Goal: Task Accomplishment & Management: Complete application form

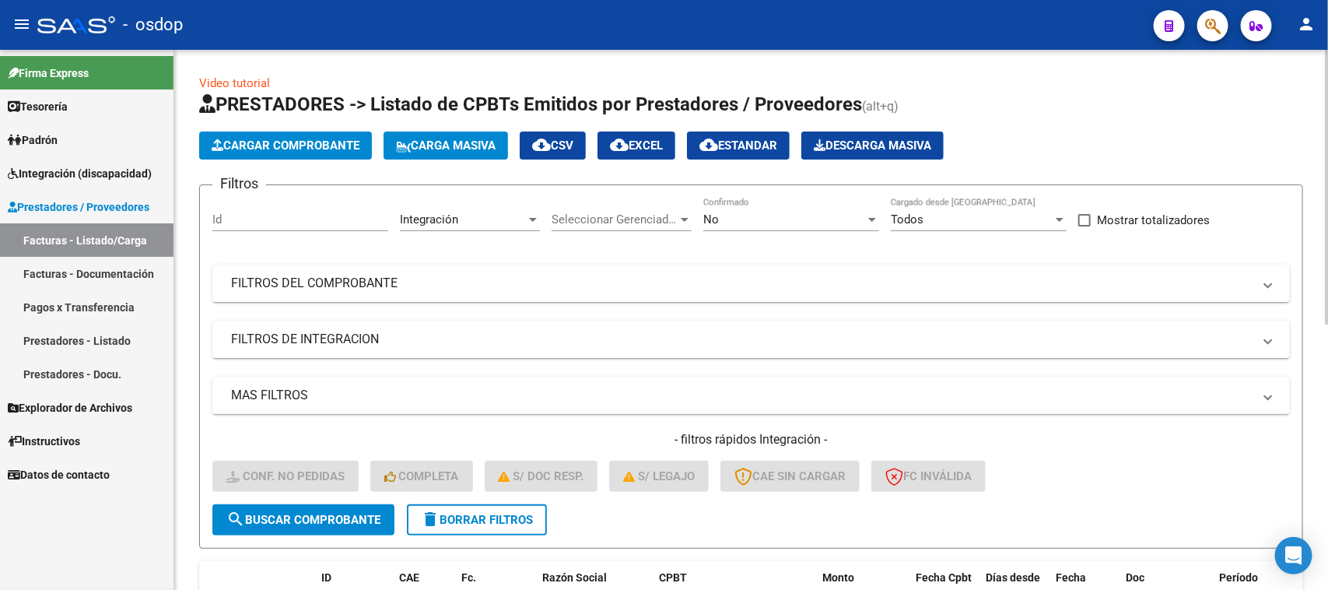
scroll to position [97, 0]
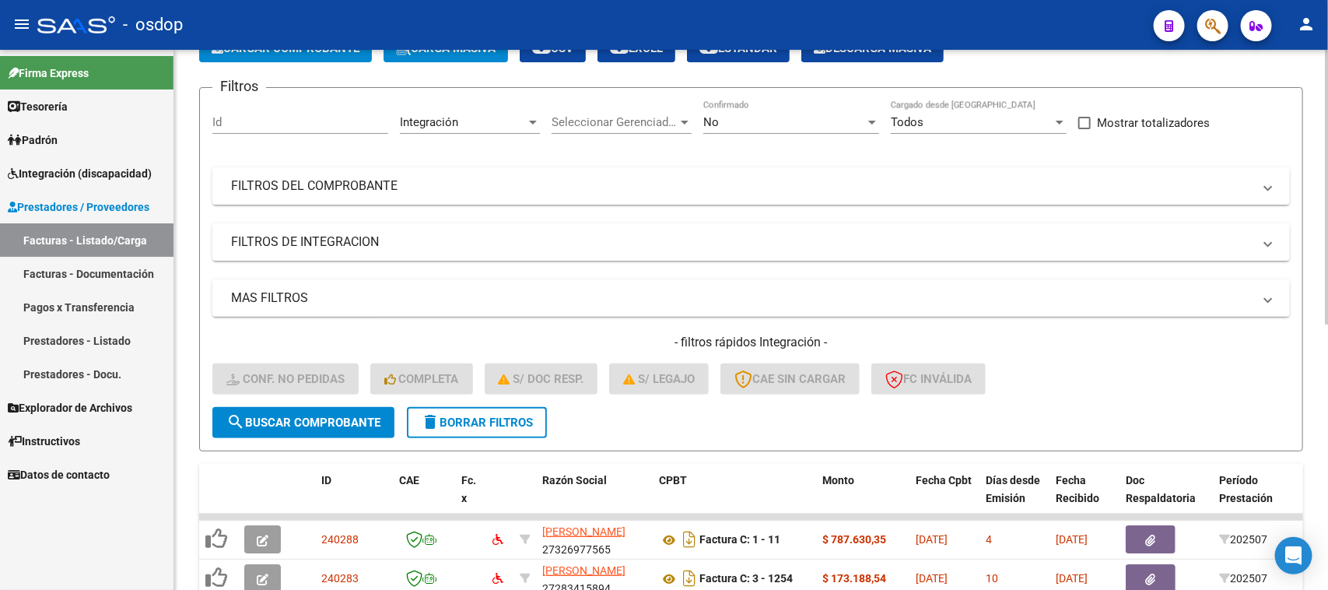
click at [457, 415] on span "delete Borrar Filtros" at bounding box center [477, 422] width 112 height 14
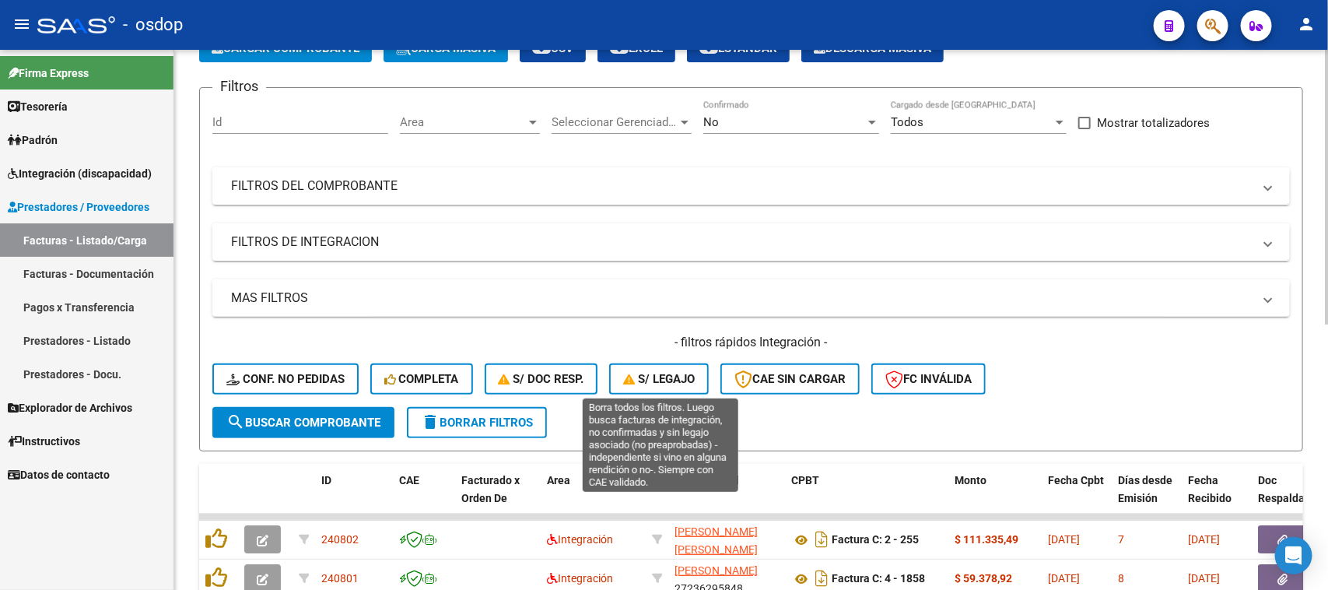
click at [663, 378] on span "S/ legajo" at bounding box center [659, 379] width 72 height 14
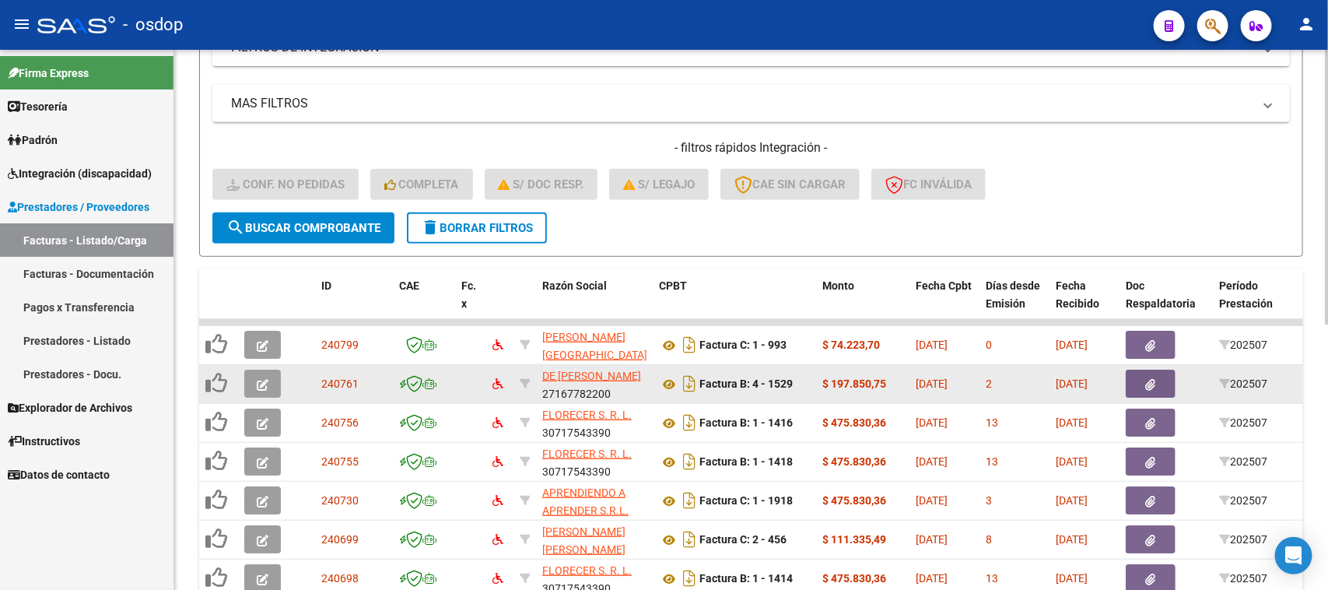
scroll to position [486, 0]
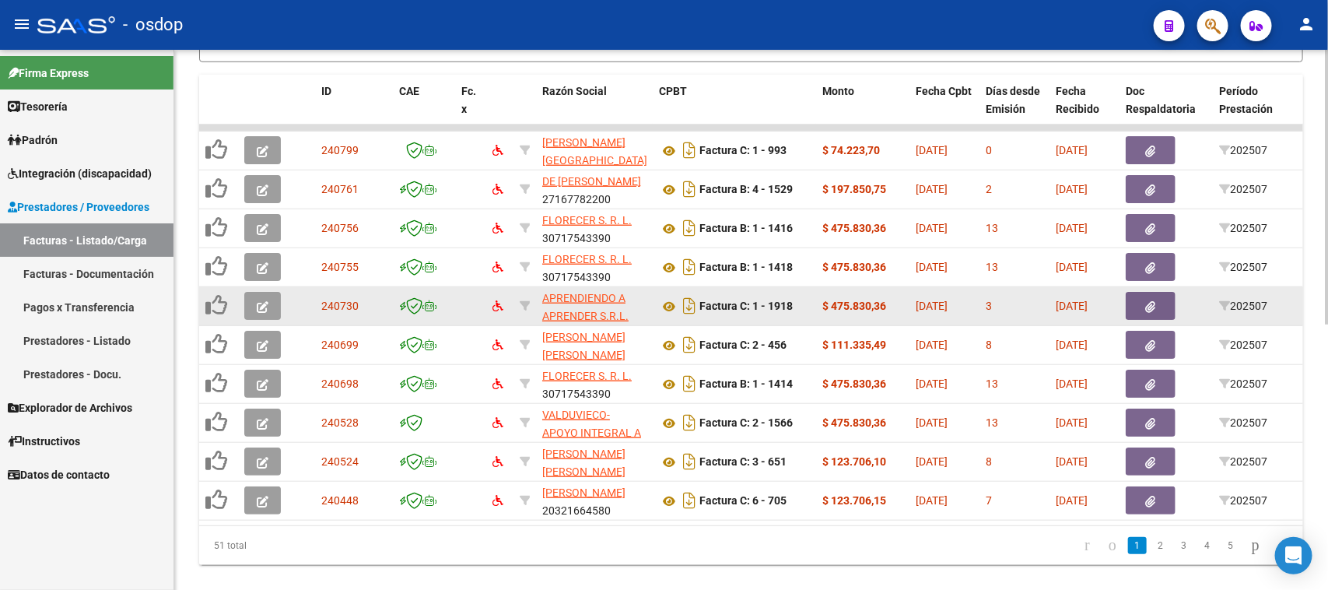
click at [257, 301] on icon "button" at bounding box center [263, 307] width 12 height 12
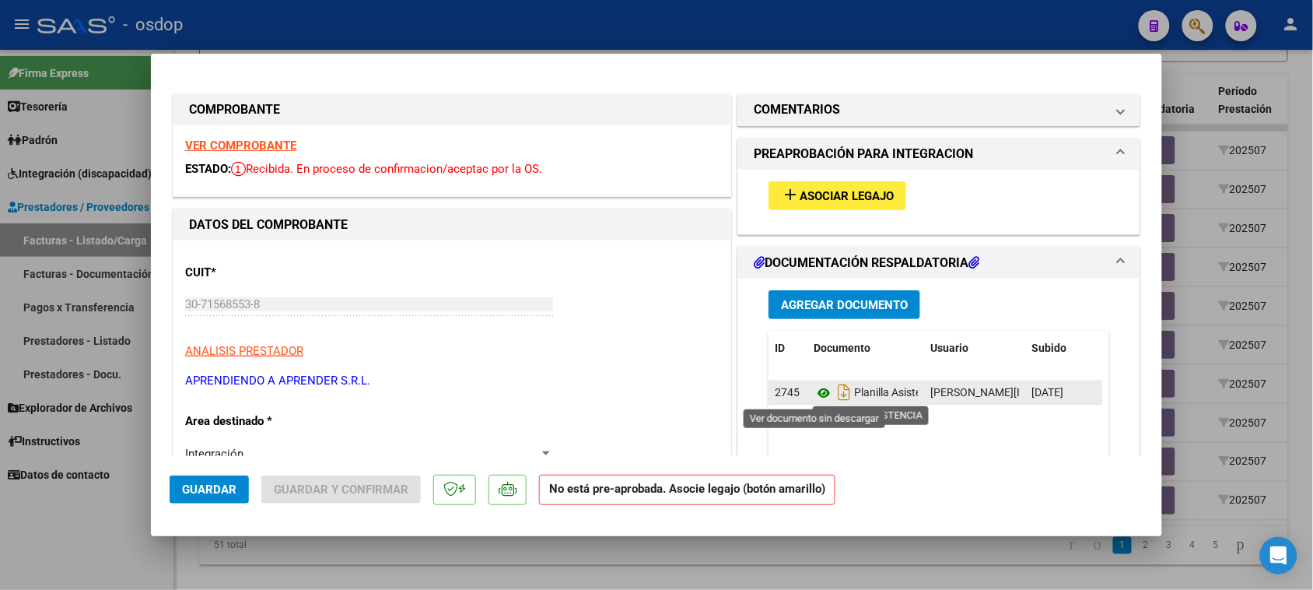
click at [814, 394] on icon at bounding box center [824, 393] width 20 height 19
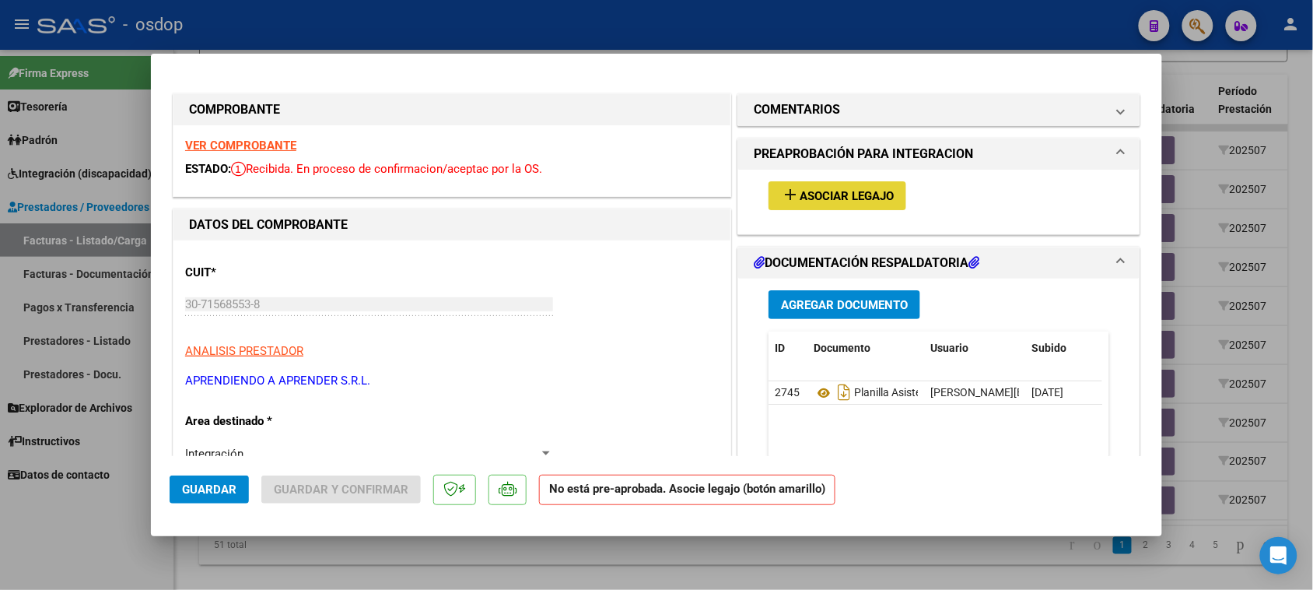
click at [866, 191] on span "Asociar Legajo" at bounding box center [847, 196] width 94 height 14
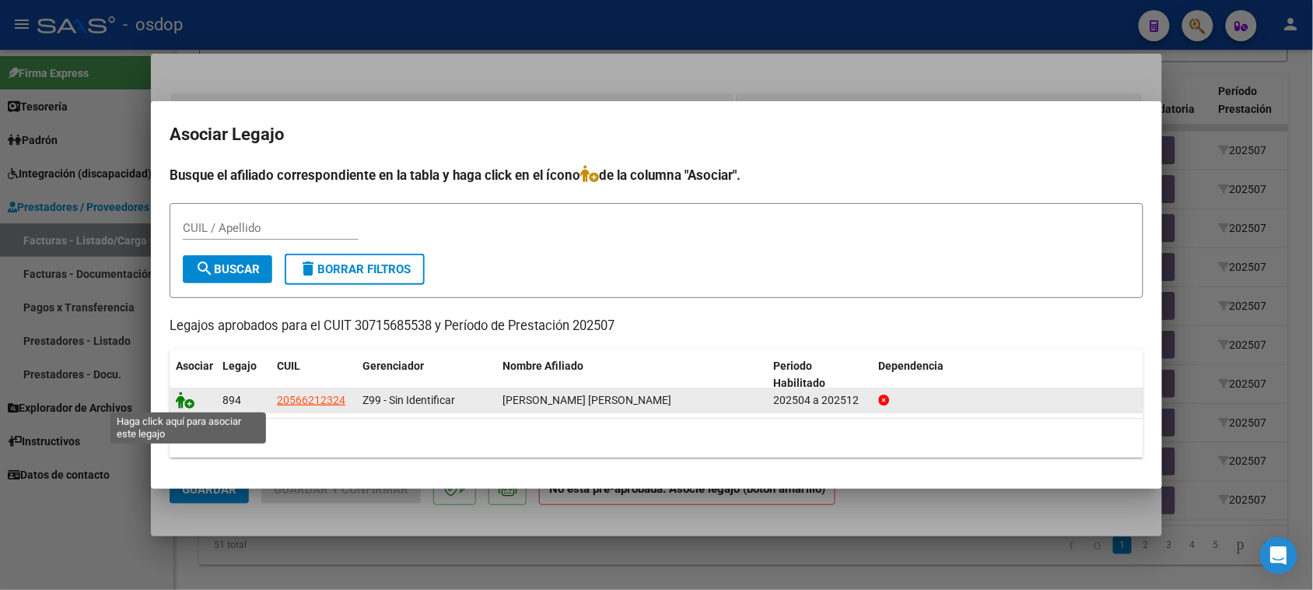
click at [181, 397] on icon at bounding box center [185, 399] width 19 height 17
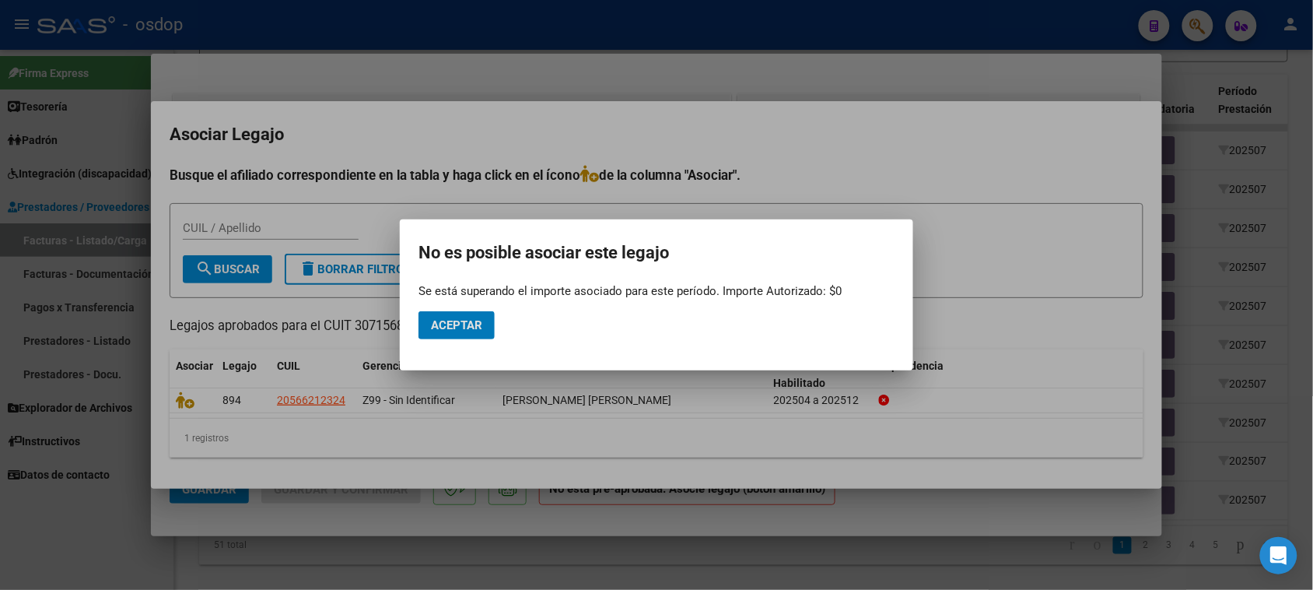
click at [486, 329] on button "Aceptar" at bounding box center [457, 325] width 76 height 28
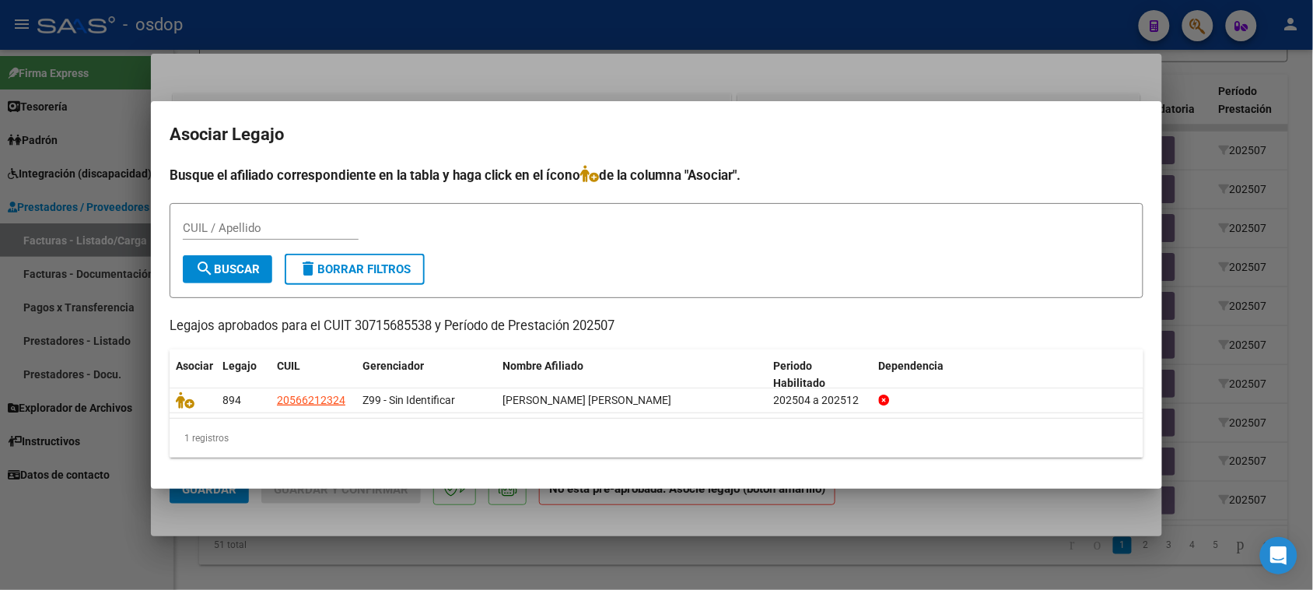
click at [891, 534] on div at bounding box center [656, 295] width 1313 height 590
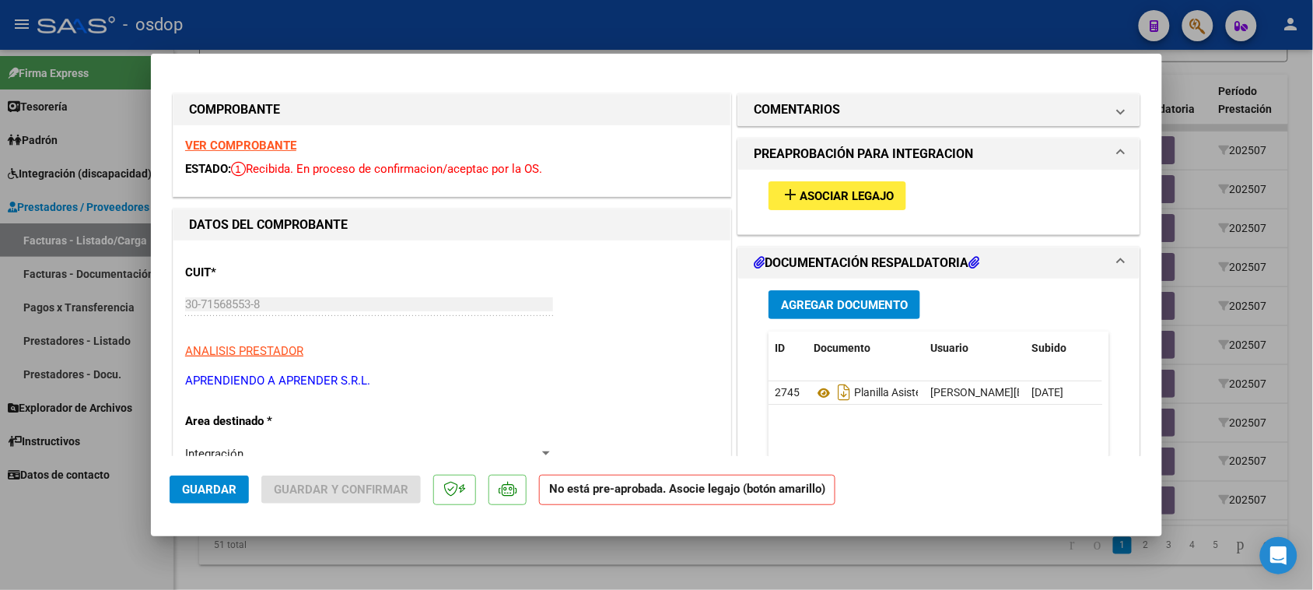
click at [891, 523] on mat-dialog-container "COMPROBANTE VER COMPROBANTE ESTADO: Recibida. En proceso de confirmacion/acepta…" at bounding box center [656, 295] width 1011 height 482
click at [888, 552] on div at bounding box center [656, 295] width 1313 height 590
type input "$ 0,00"
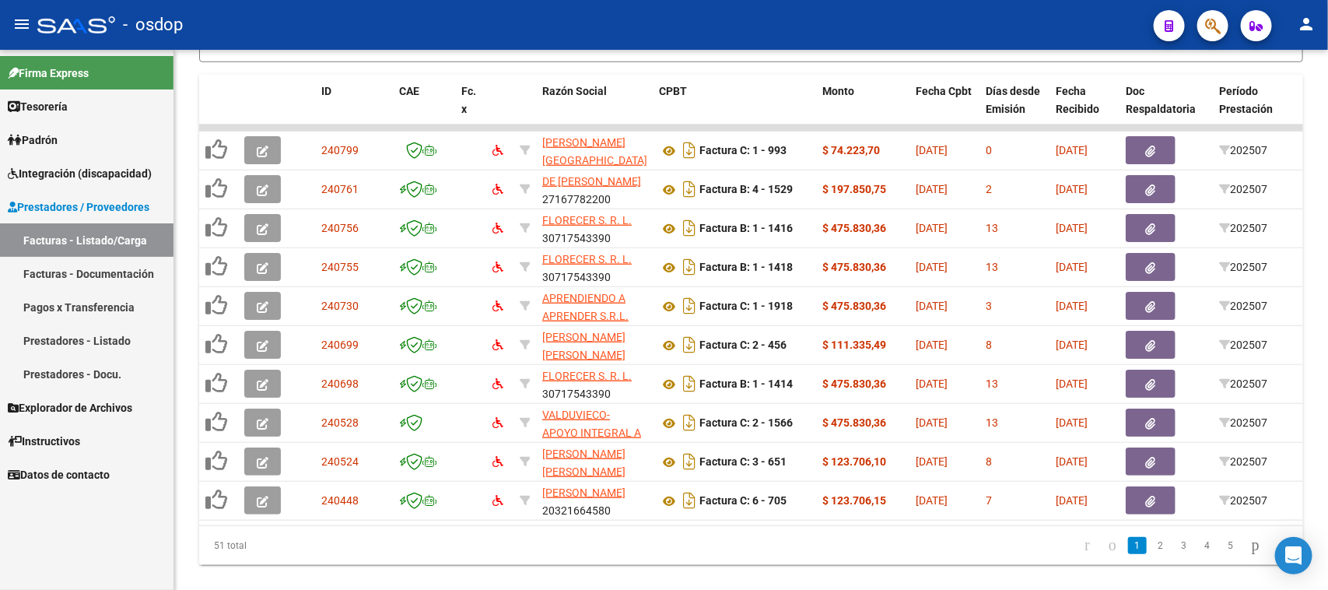
click at [75, 171] on span "Integración (discapacidad)" at bounding box center [80, 173] width 144 height 17
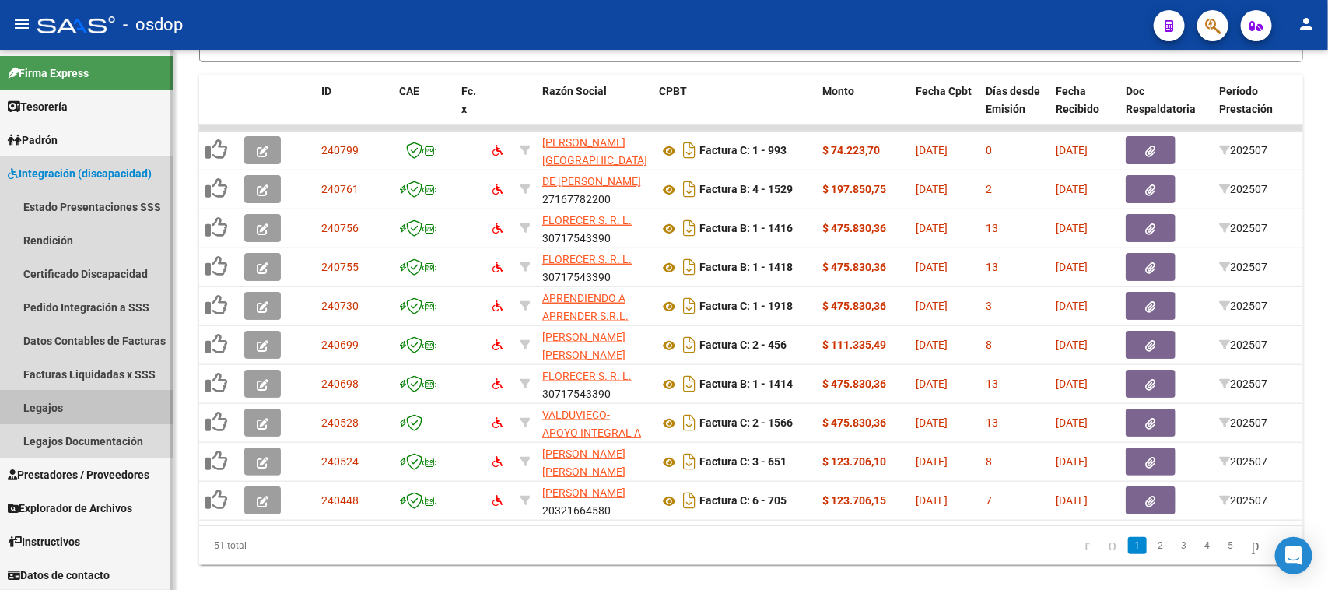
click at [43, 405] on link "Legajos" at bounding box center [86, 407] width 173 height 33
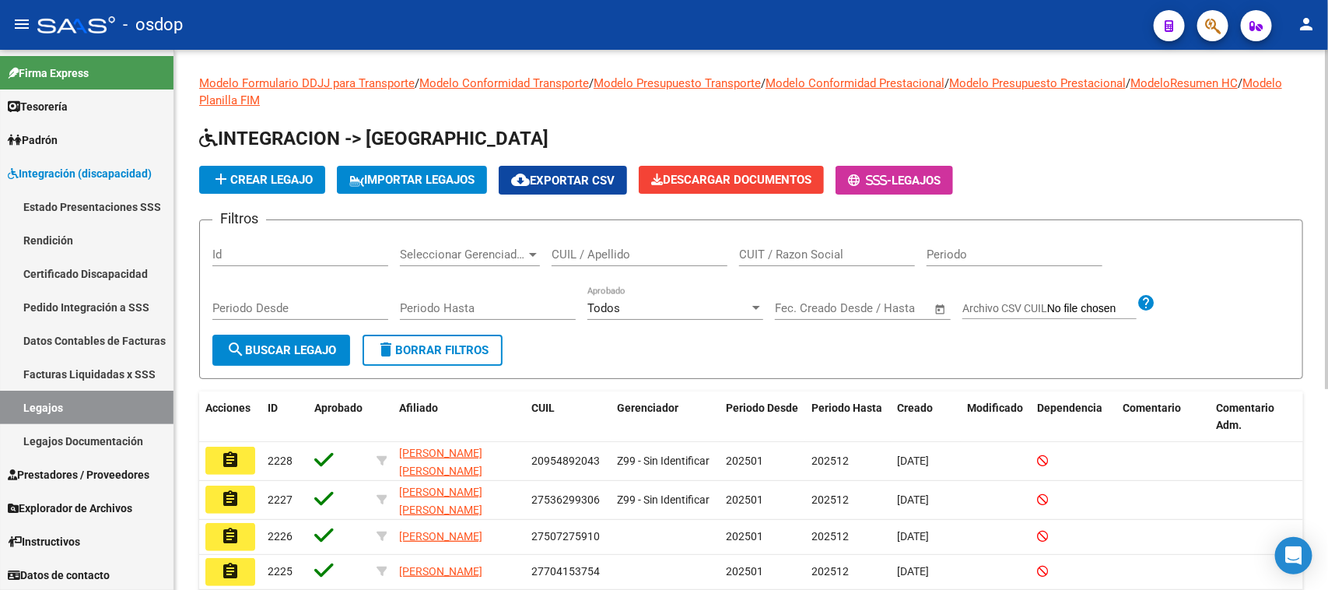
click at [627, 250] on input "CUIL / Apellido" at bounding box center [640, 254] width 176 height 14
type input "[PERSON_NAME]"
click at [317, 348] on span "search Buscar Legajo" at bounding box center [281, 350] width 110 height 14
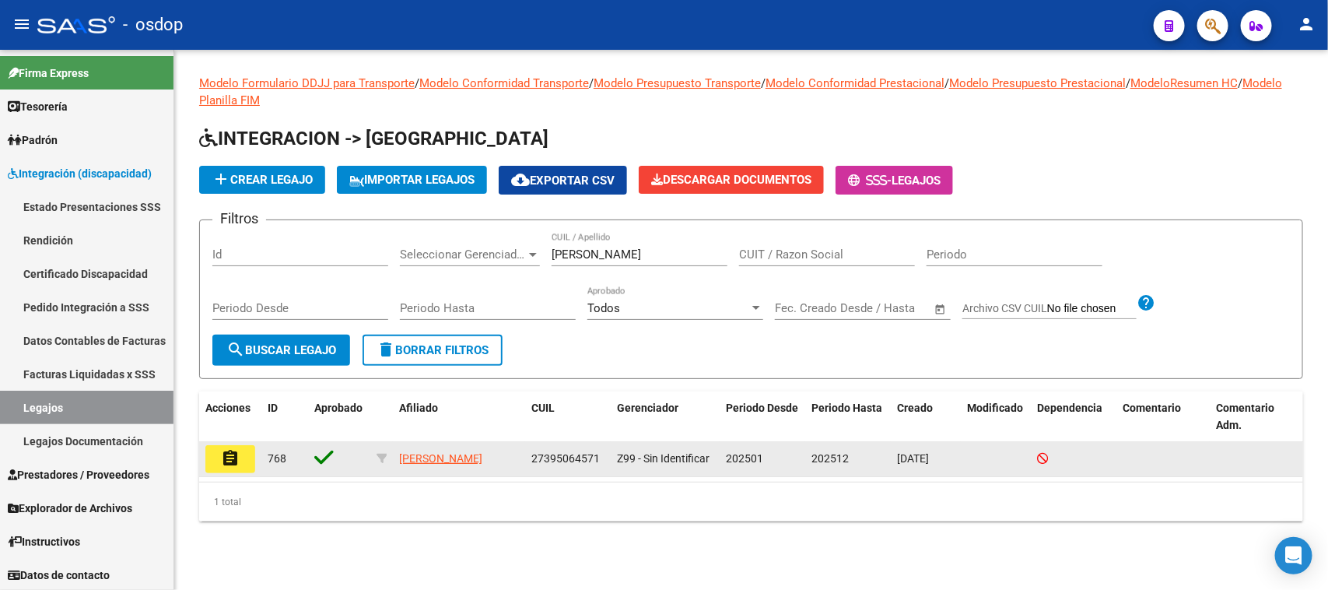
click at [226, 456] on mat-icon "assignment" at bounding box center [230, 458] width 19 height 19
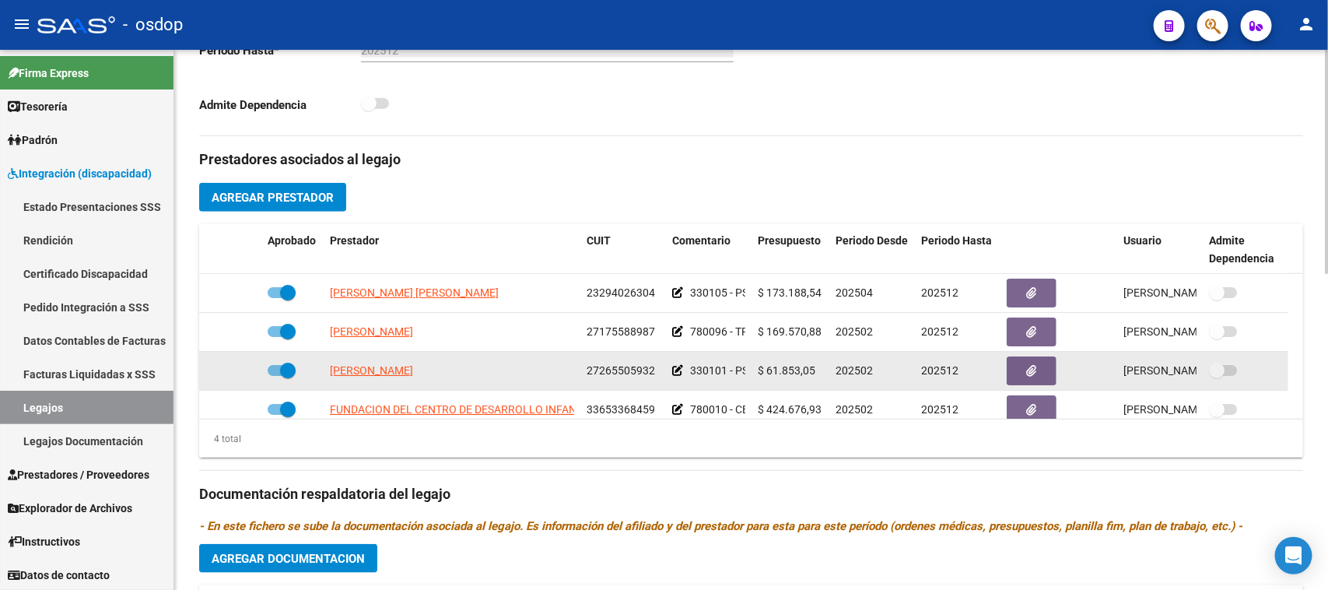
scroll to position [389, 0]
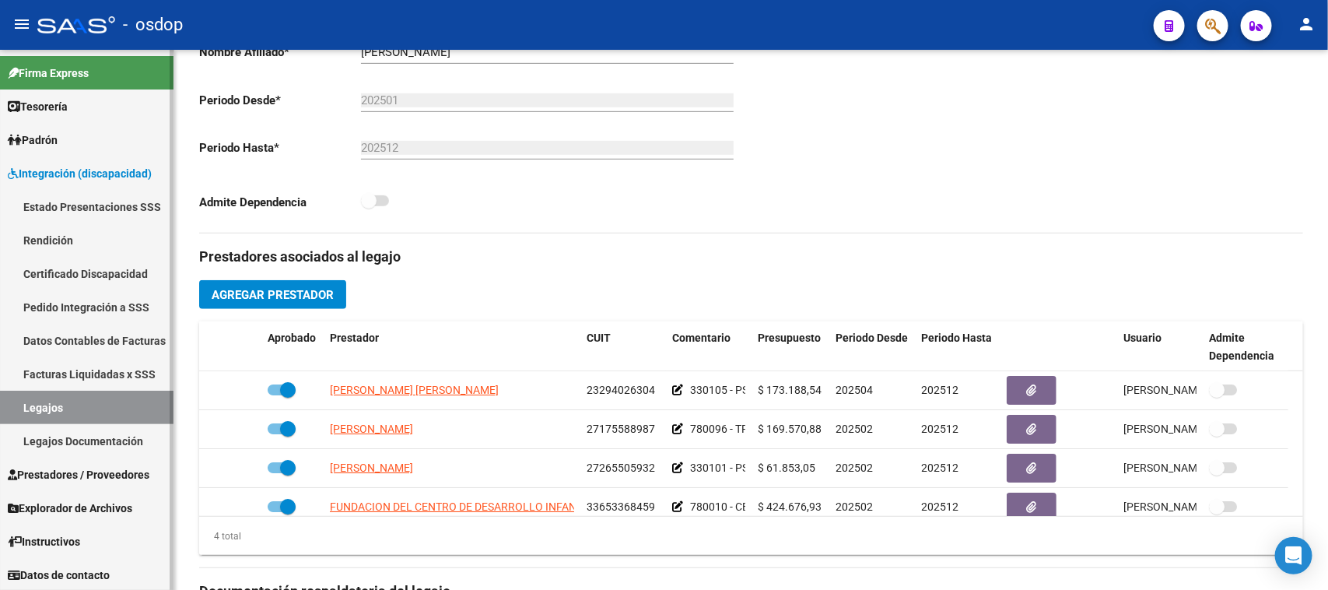
click at [98, 468] on span "Prestadores / Proveedores" at bounding box center [79, 474] width 142 height 17
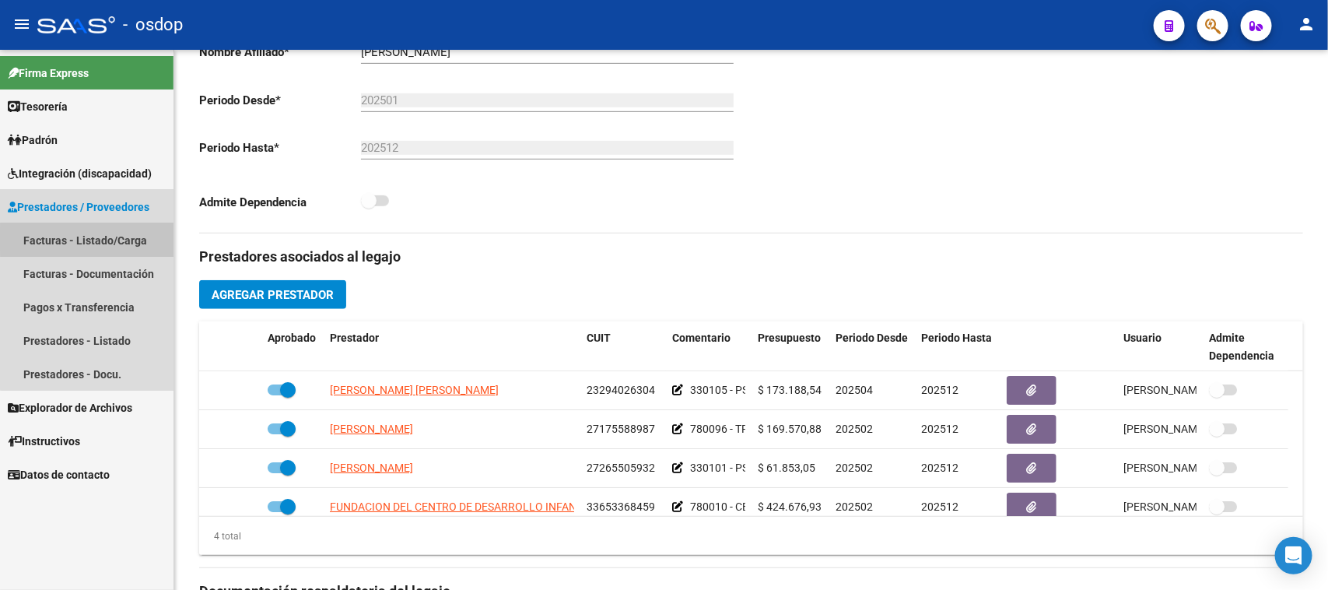
drag, startPoint x: 110, startPoint y: 239, endPoint x: 134, endPoint y: 230, distance: 24.9
click at [110, 237] on link "Facturas - Listado/Carga" at bounding box center [86, 239] width 173 height 33
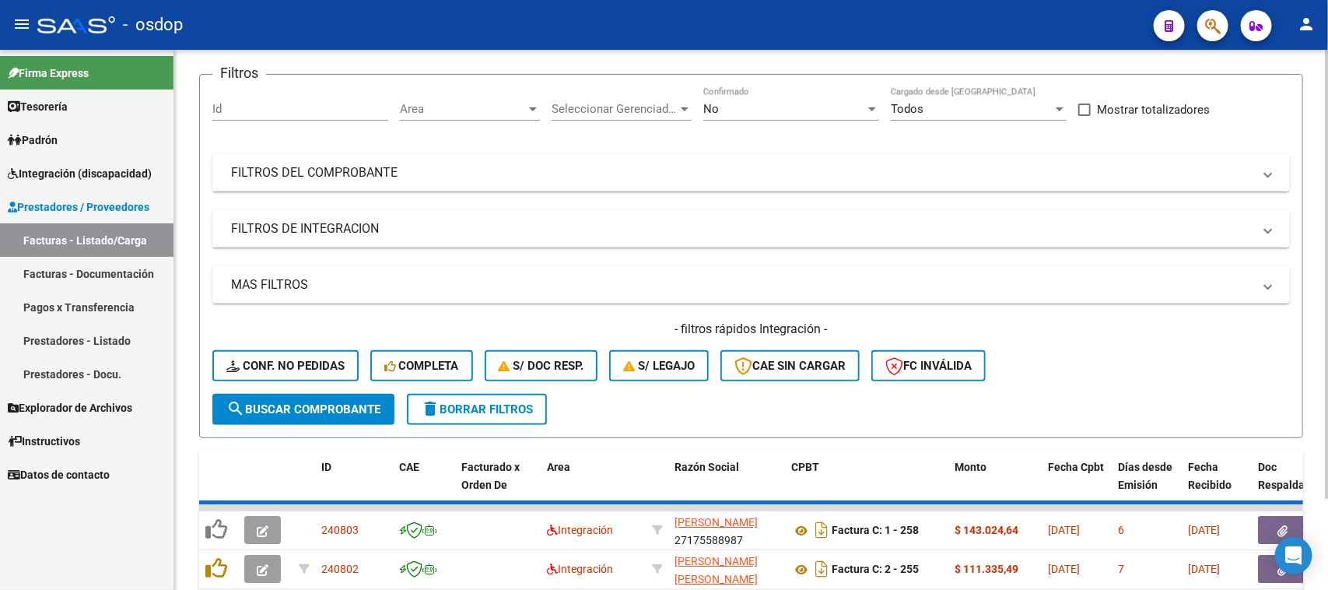
scroll to position [389, 0]
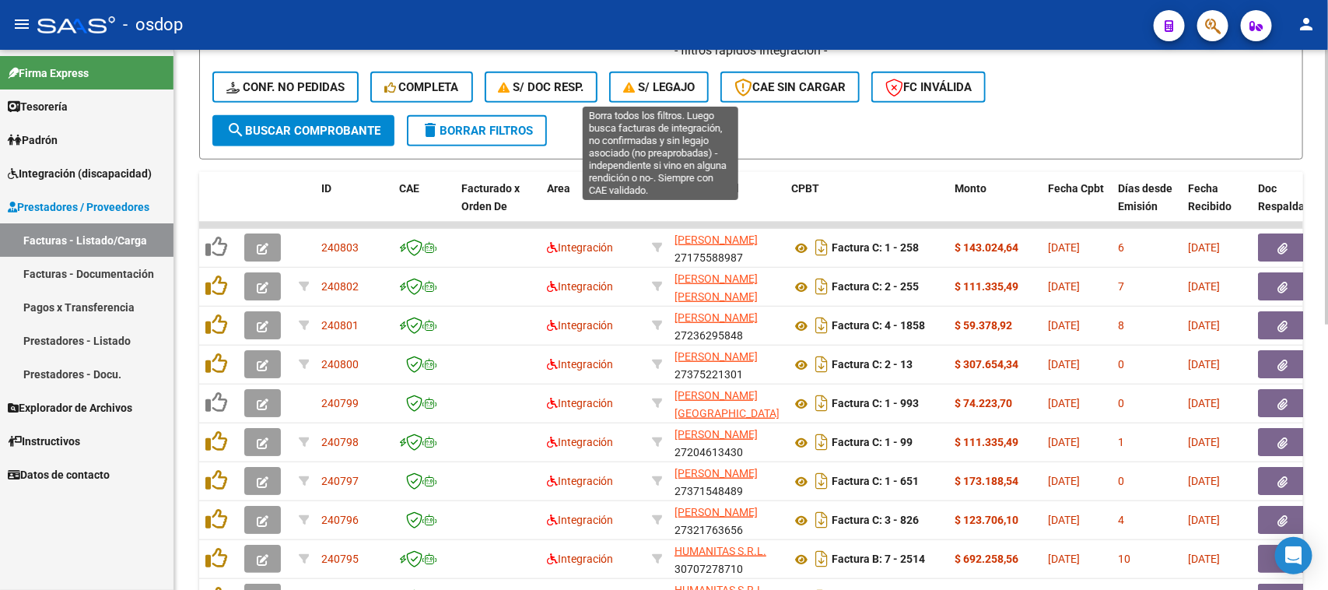
click at [664, 88] on span "S/ legajo" at bounding box center [659, 87] width 72 height 14
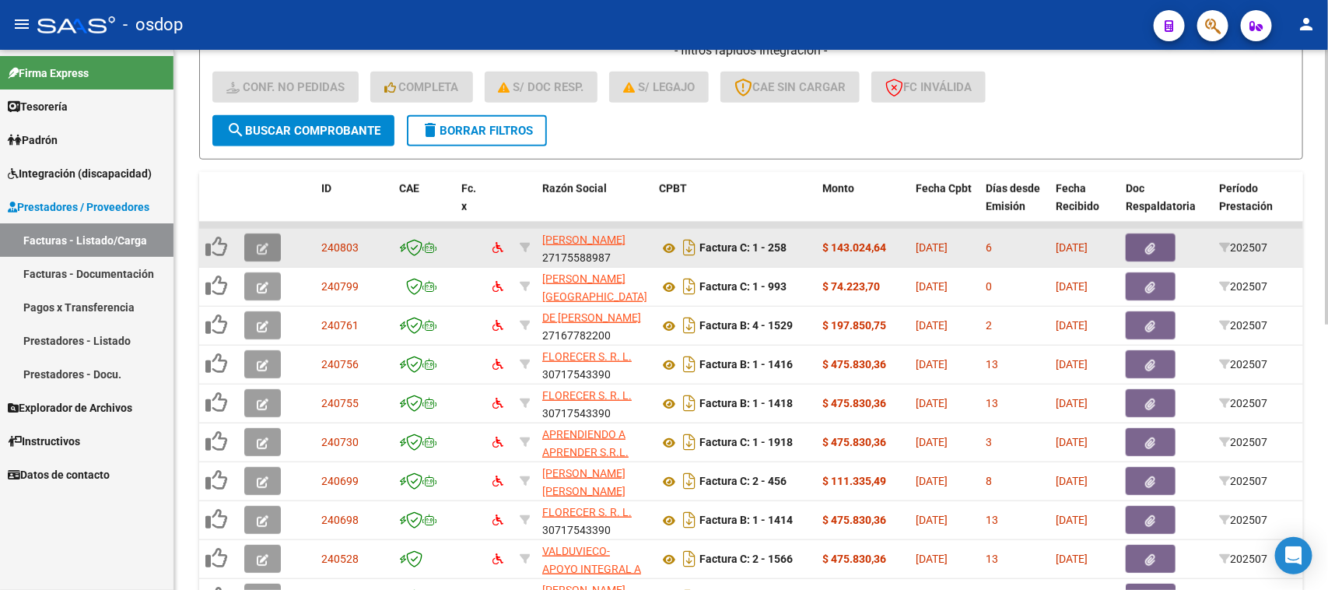
click at [264, 245] on icon "button" at bounding box center [263, 249] width 12 height 12
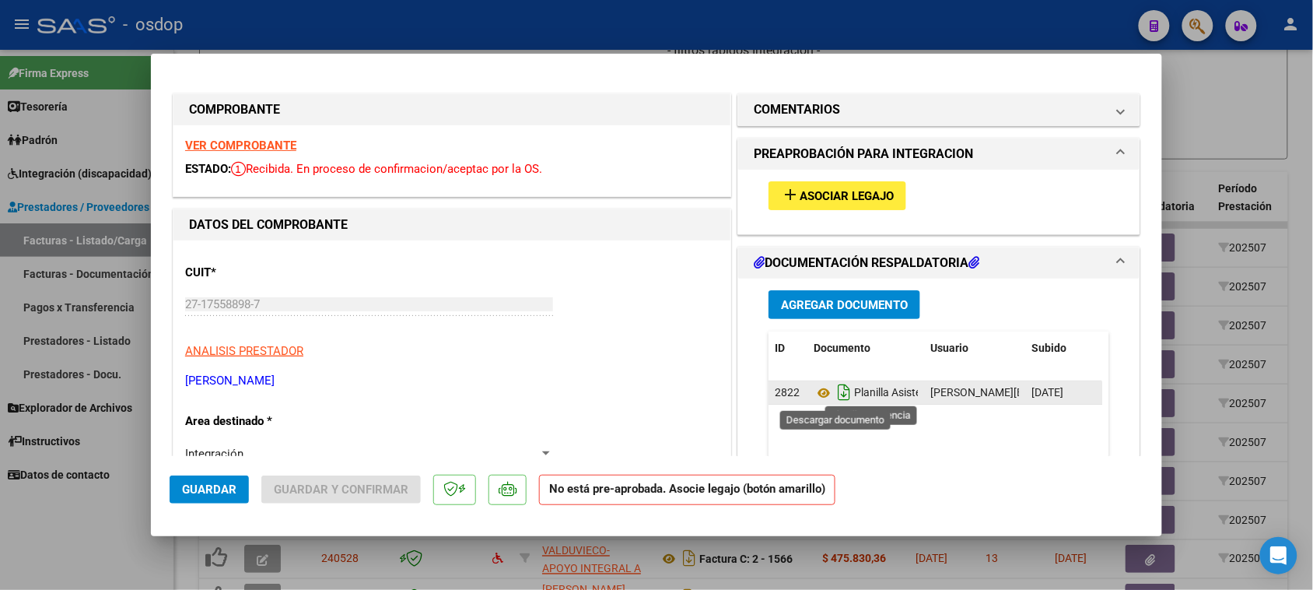
click at [835, 391] on icon "Descargar documento" at bounding box center [844, 392] width 20 height 25
click at [814, 391] on icon at bounding box center [824, 393] width 20 height 19
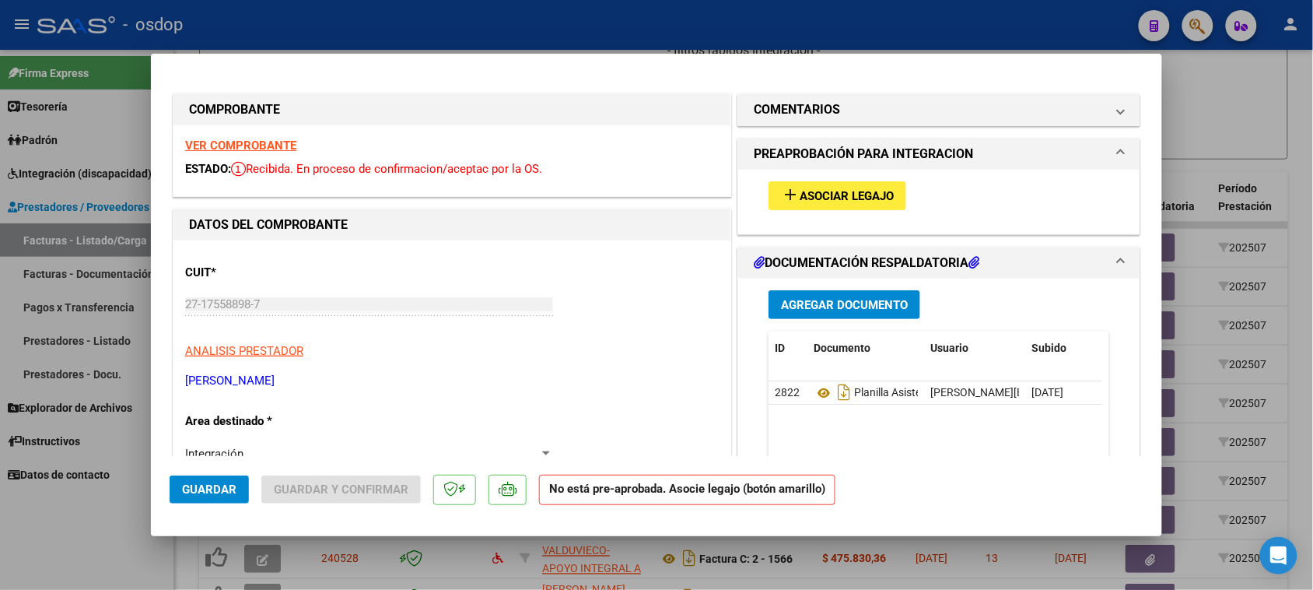
click at [725, 570] on div at bounding box center [656, 295] width 1313 height 590
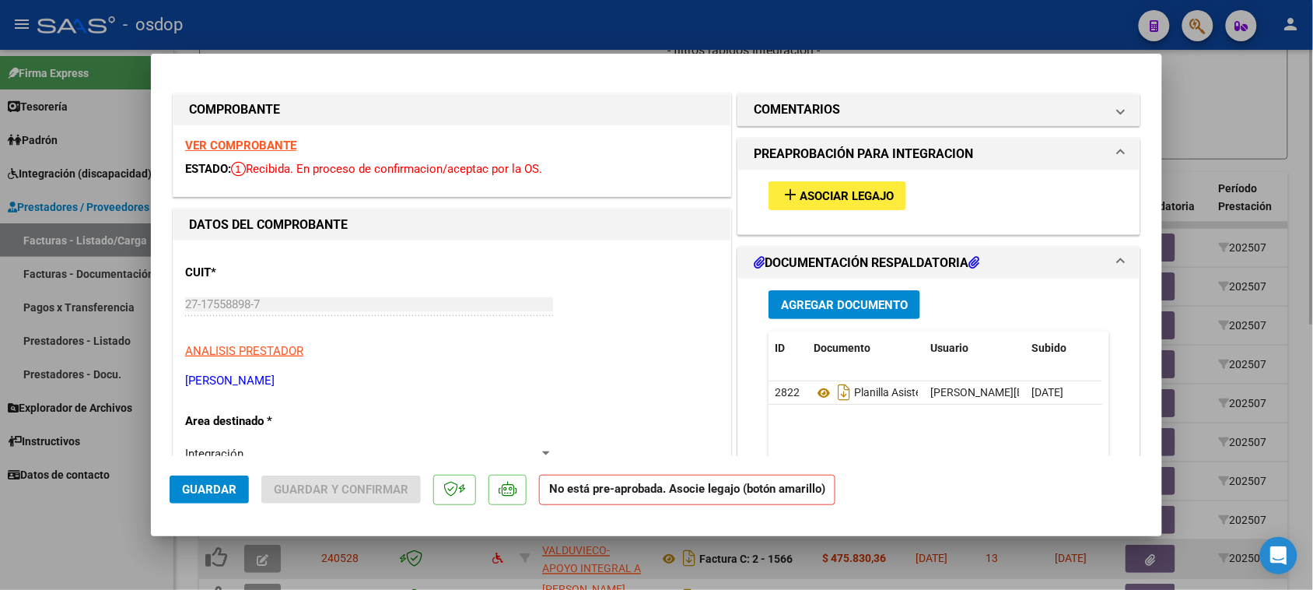
type input "$ 0,00"
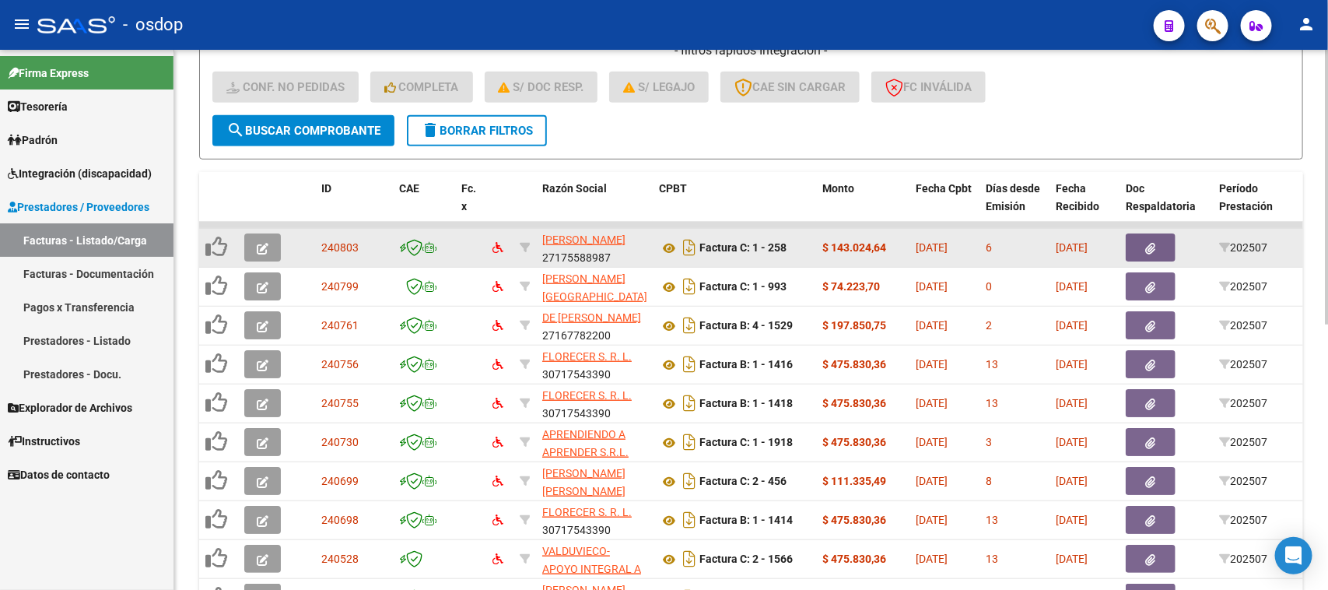
scroll to position [20, 0]
click at [264, 243] on icon "button" at bounding box center [263, 249] width 12 height 12
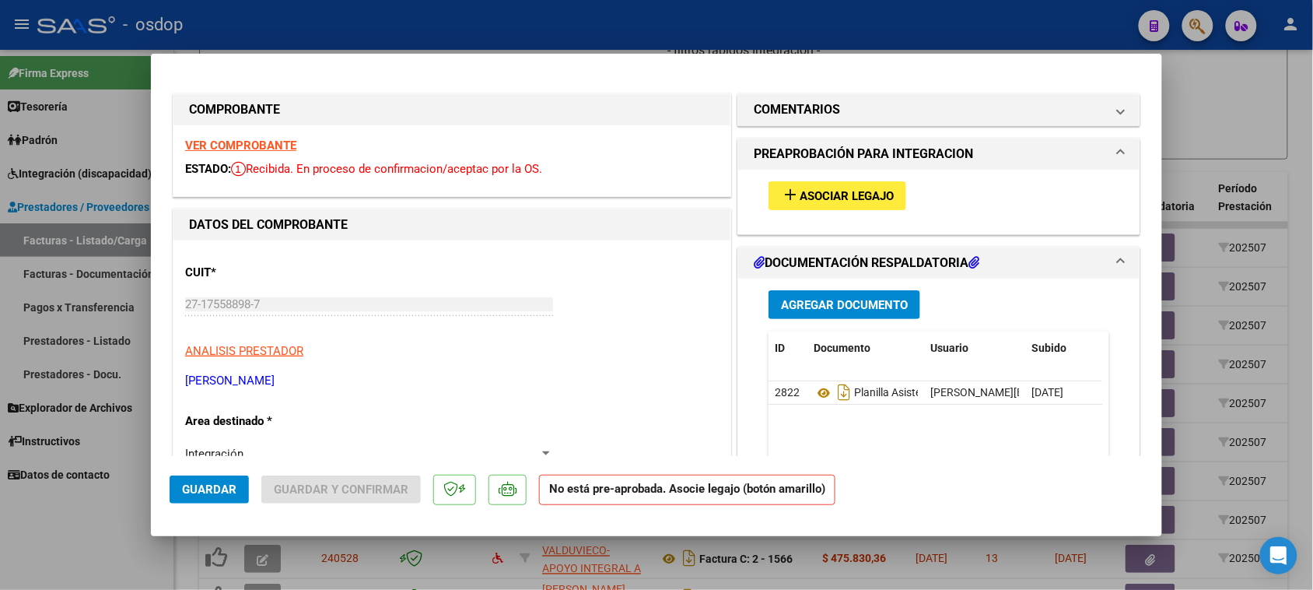
click at [846, 196] on span "Asociar Legajo" at bounding box center [847, 196] width 94 height 14
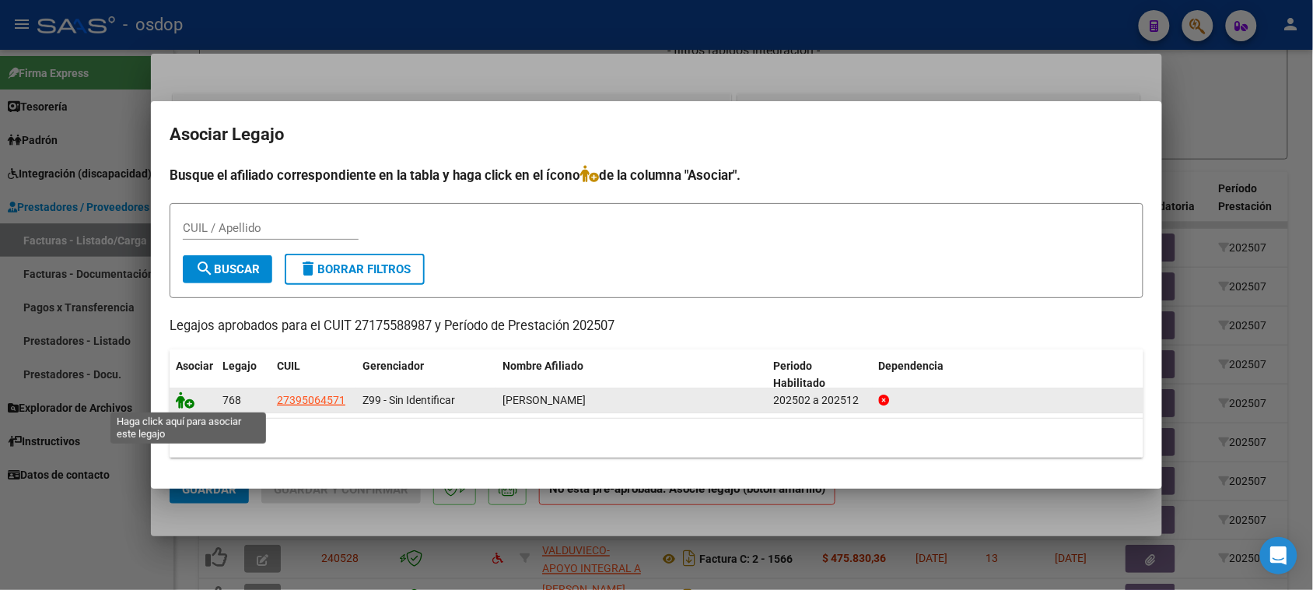
click at [187, 398] on icon at bounding box center [185, 399] width 19 height 17
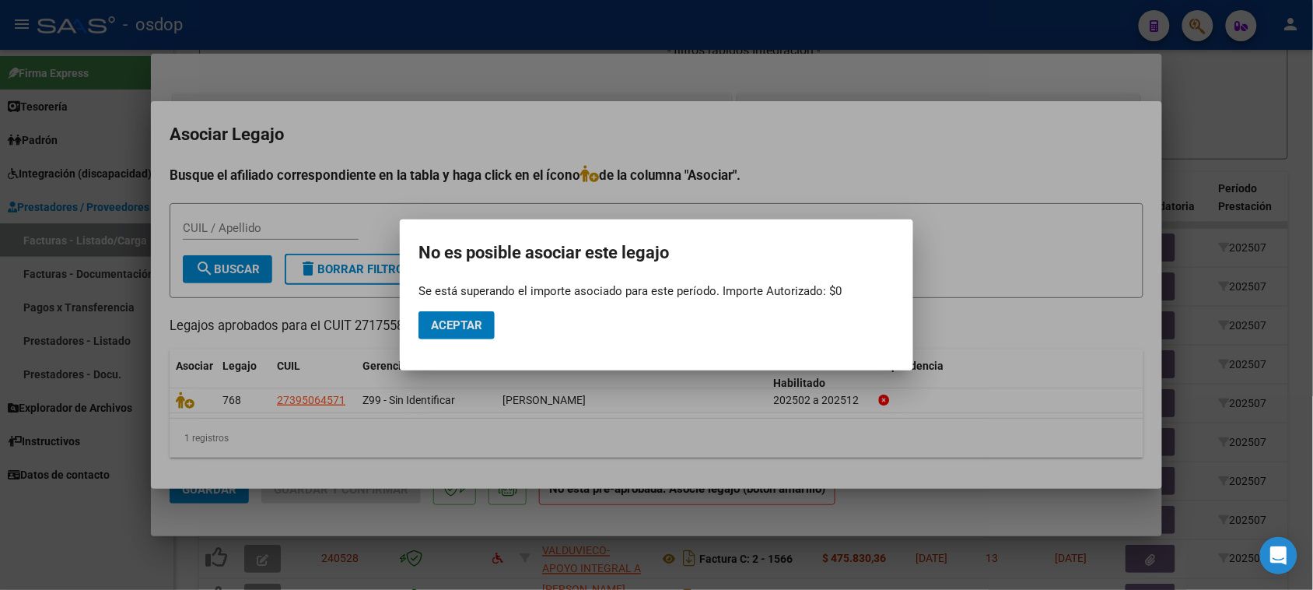
click at [448, 320] on span "Aceptar" at bounding box center [456, 325] width 51 height 14
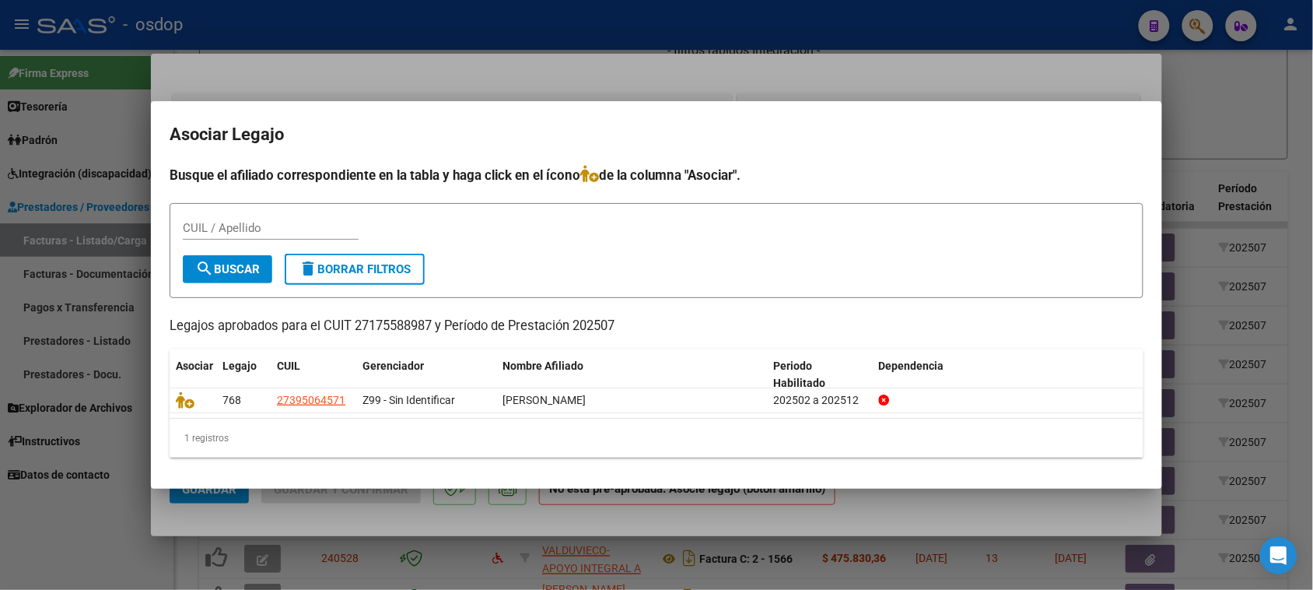
click at [624, 529] on div at bounding box center [656, 295] width 1313 height 590
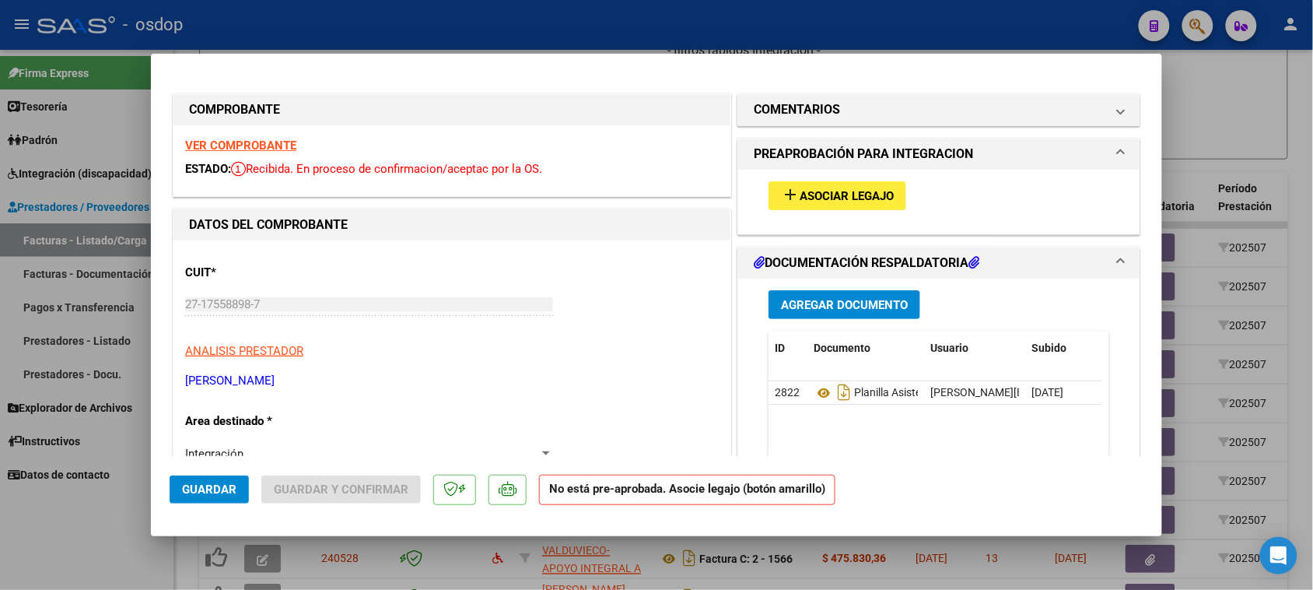
click at [805, 570] on div at bounding box center [656, 295] width 1313 height 590
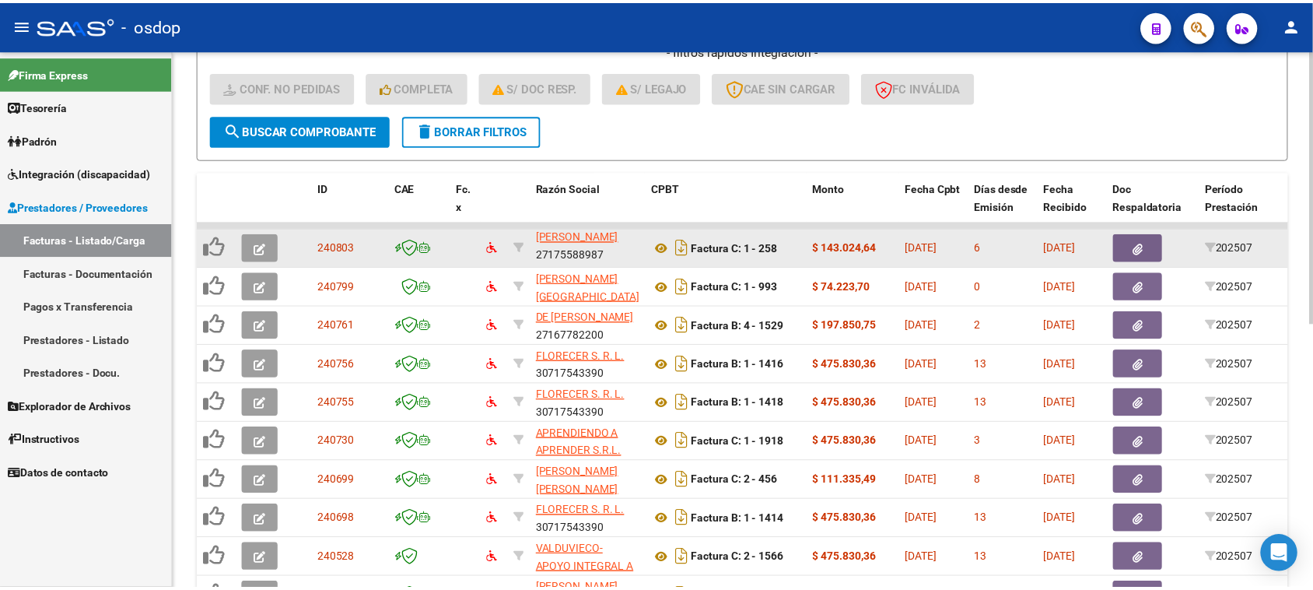
scroll to position [0, 0]
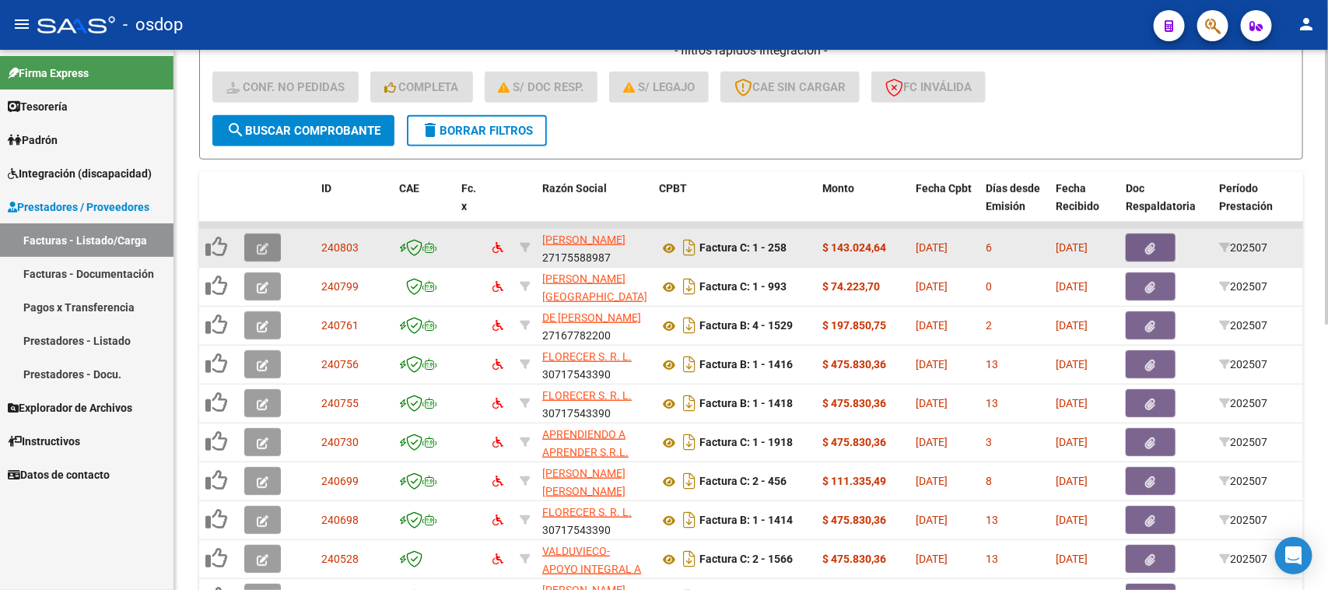
click at [267, 249] on icon "button" at bounding box center [263, 249] width 12 height 12
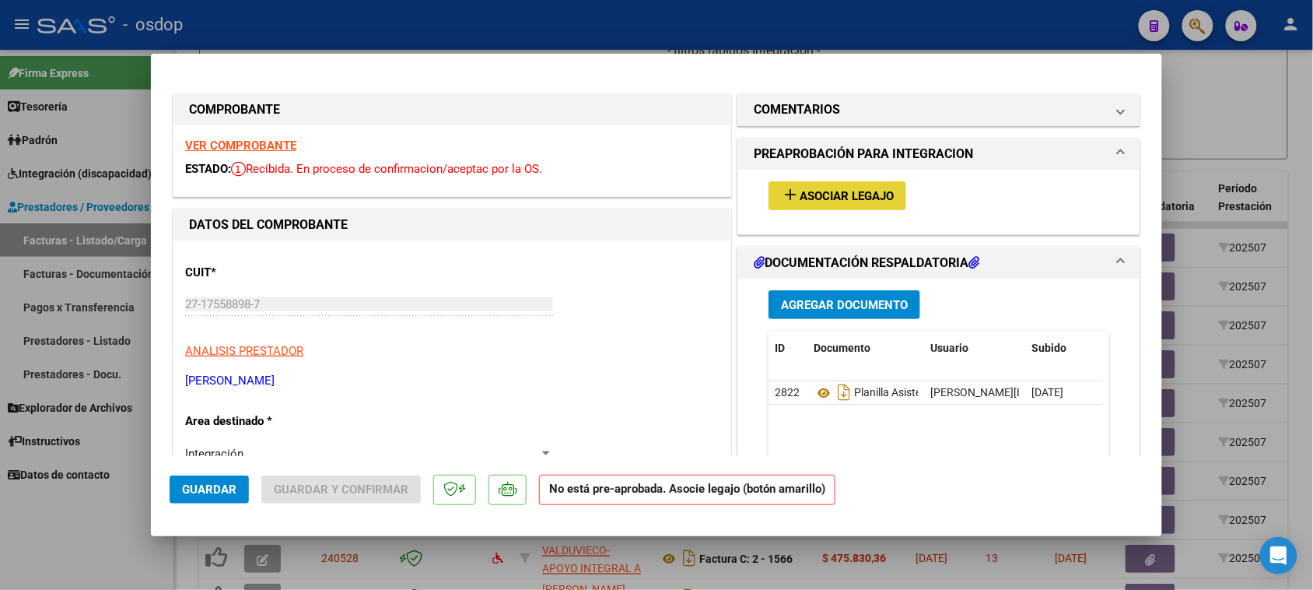
click at [849, 192] on span "Asociar Legajo" at bounding box center [847, 196] width 94 height 14
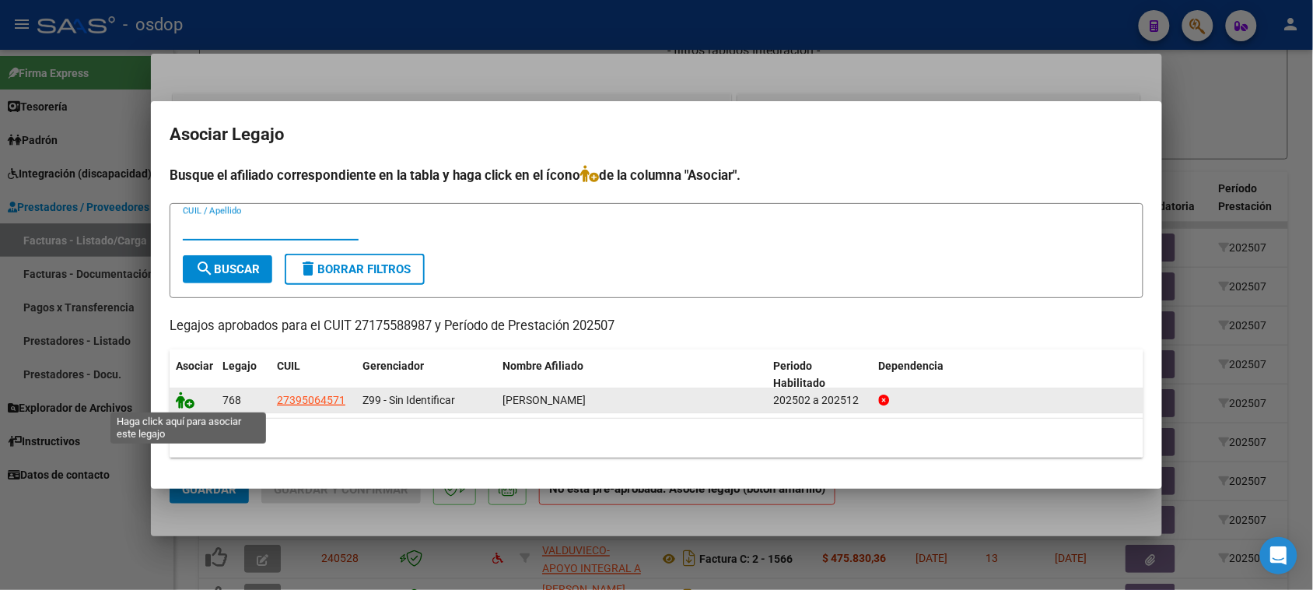
click at [181, 401] on icon at bounding box center [185, 399] width 19 height 17
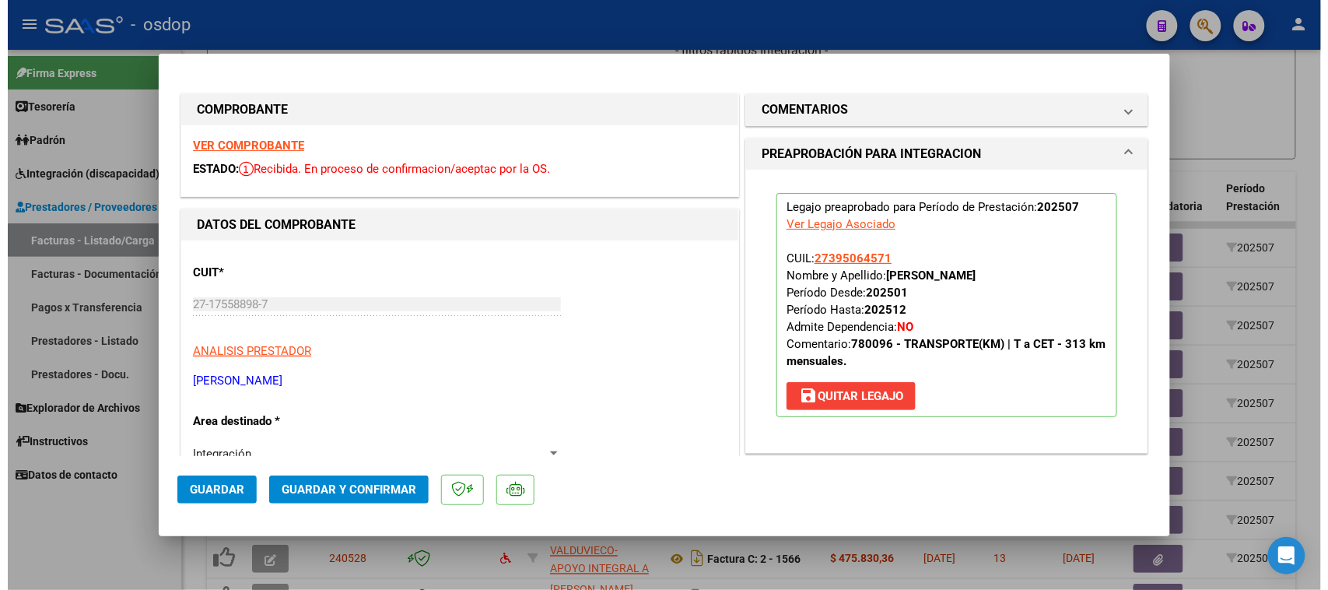
scroll to position [194, 0]
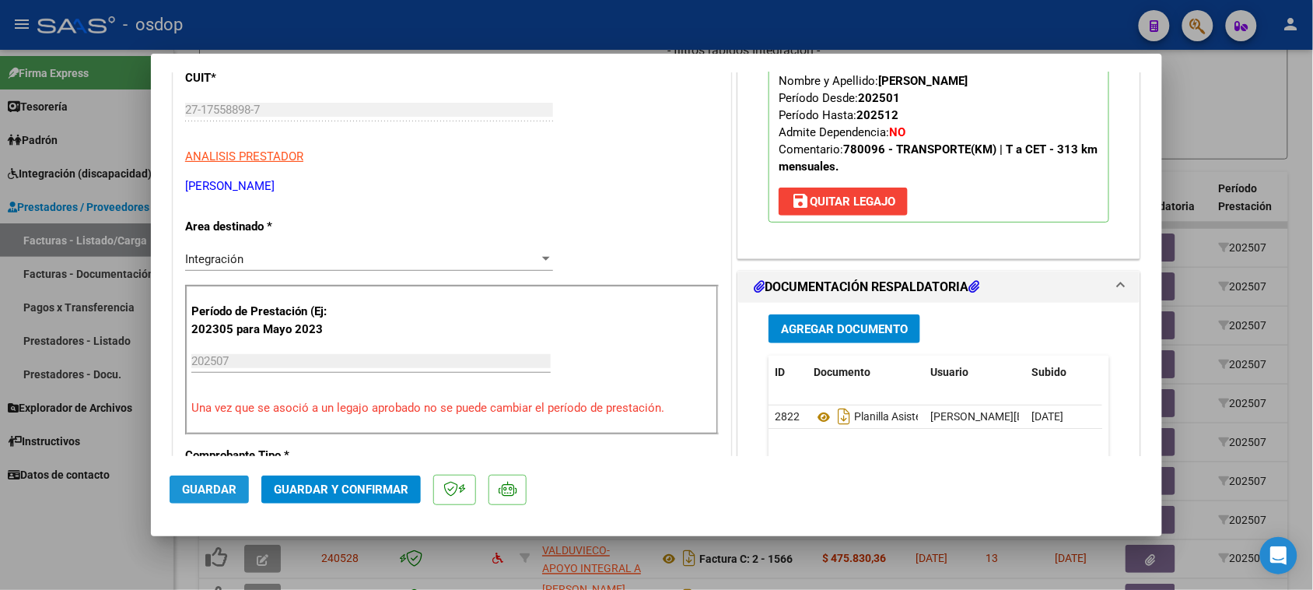
click at [223, 485] on span "Guardar" at bounding box center [209, 489] width 54 height 14
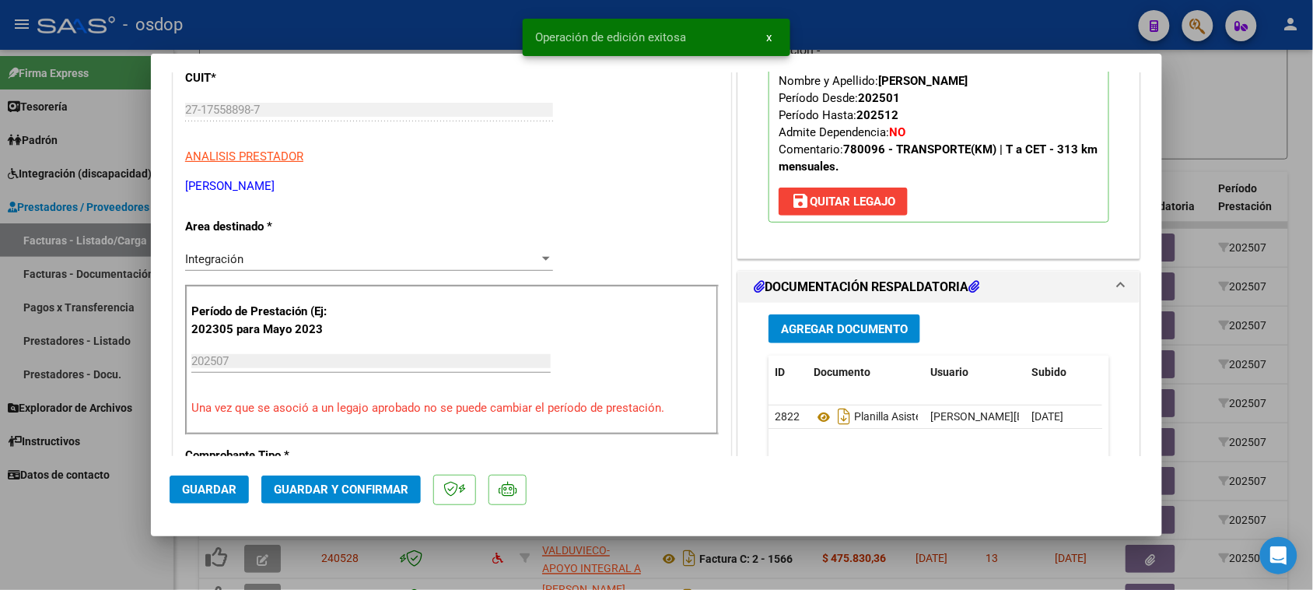
click at [826, 584] on div at bounding box center [656, 295] width 1313 height 590
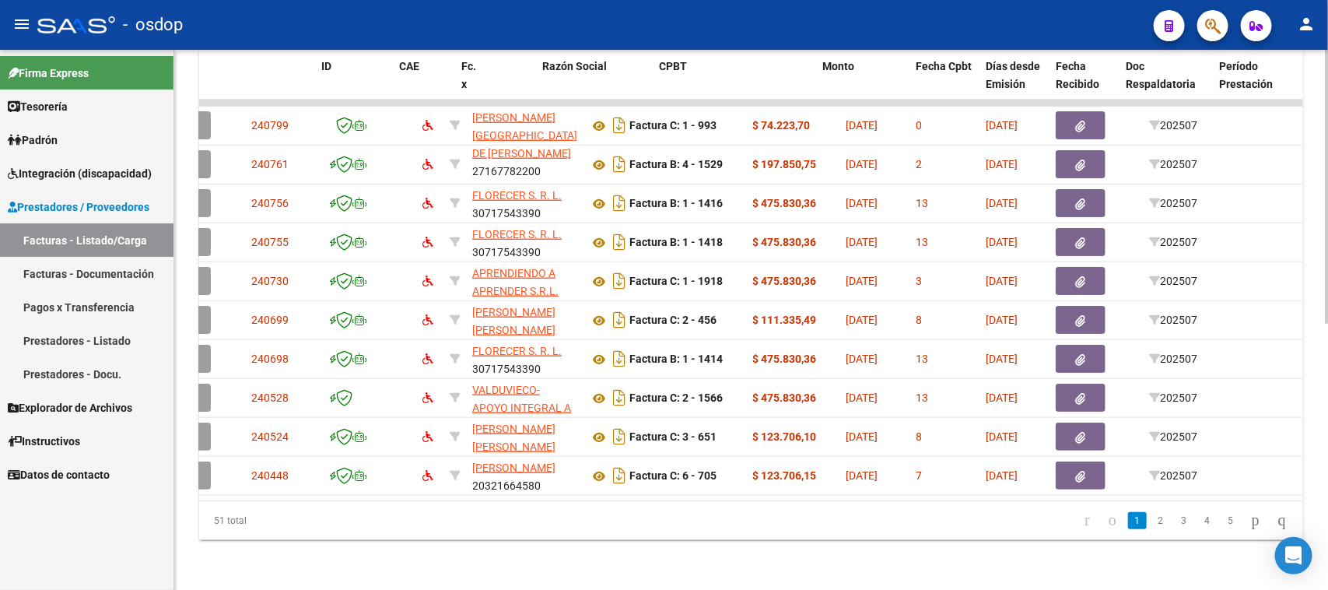
scroll to position [0, 0]
